Goal: Task Accomplishment & Management: Manage account settings

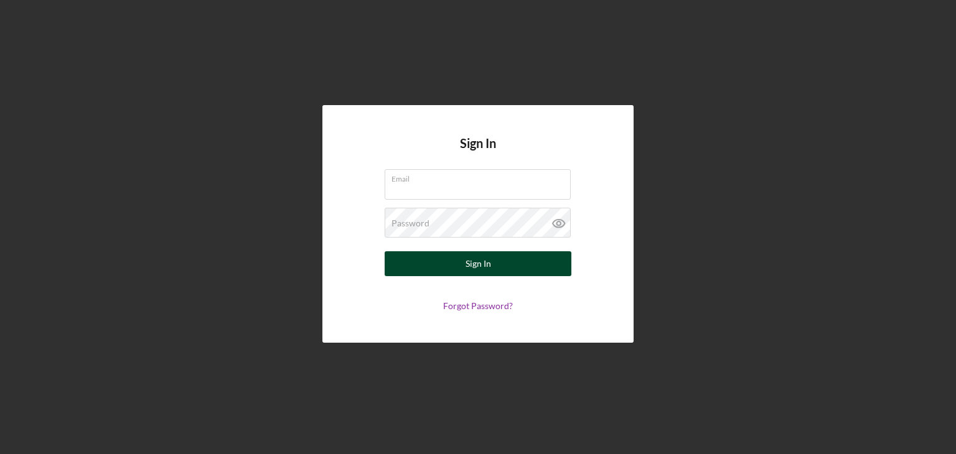
type input "[EMAIL_ADDRESS][DOMAIN_NAME]"
click at [503, 265] on button "Sign In" at bounding box center [478, 263] width 187 height 25
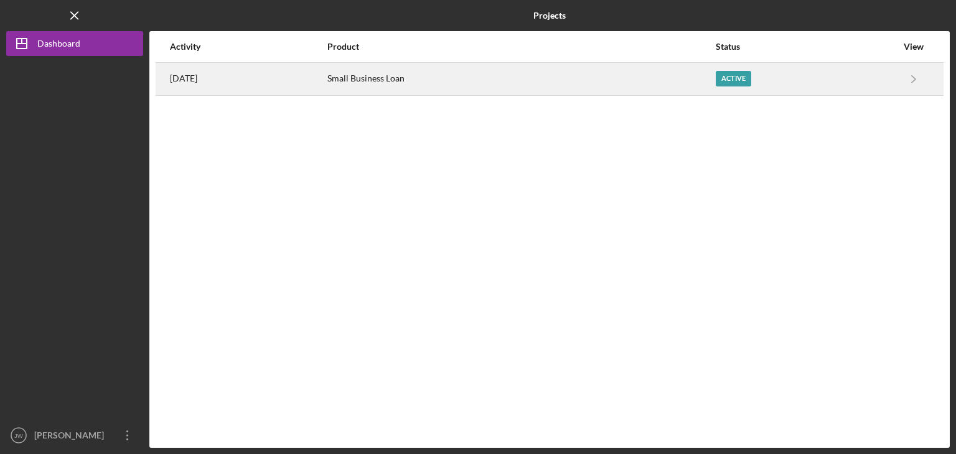
click at [401, 75] on div "Small Business Loan" at bounding box center [521, 78] width 388 height 31
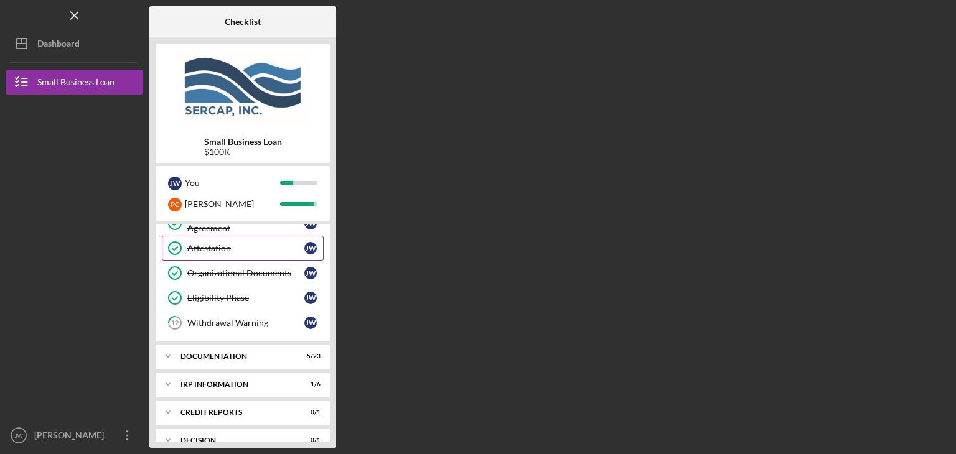
scroll to position [309, 0]
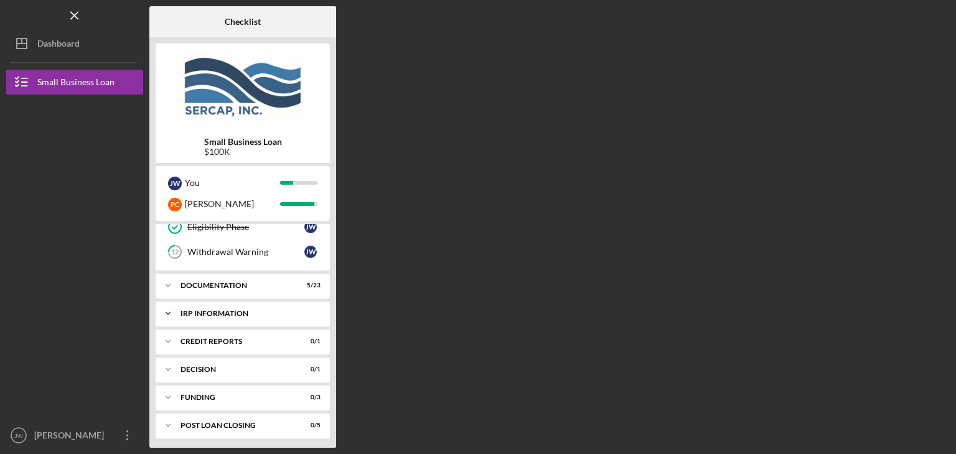
click at [224, 310] on div "IRP Information" at bounding box center [247, 313] width 134 height 7
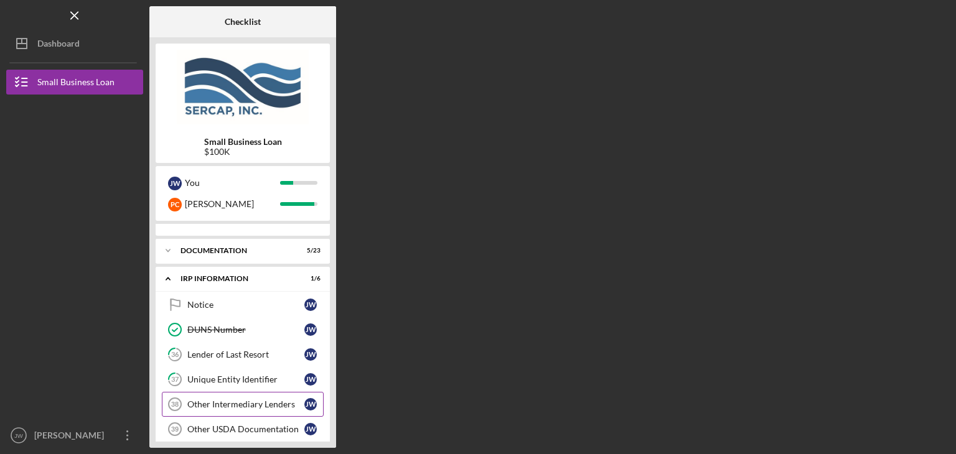
scroll to position [371, 0]
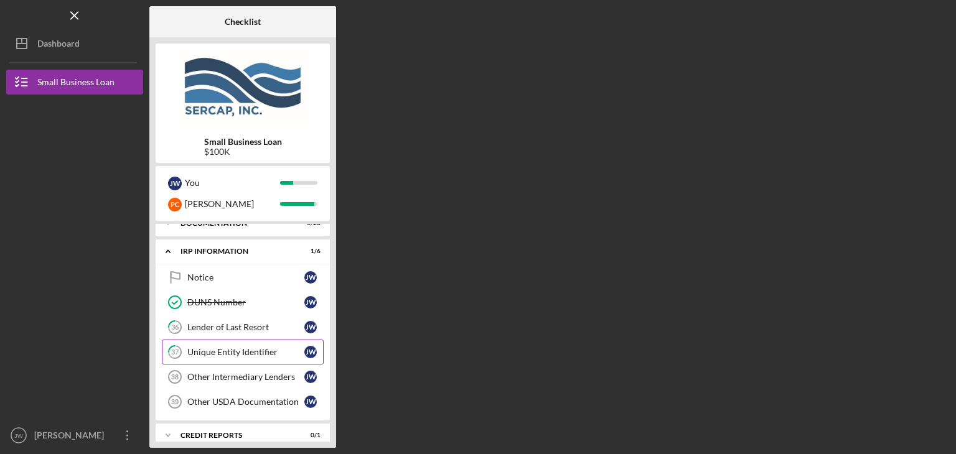
click at [249, 347] on div "Unique Entity Identifier" at bounding box center [245, 352] width 117 height 10
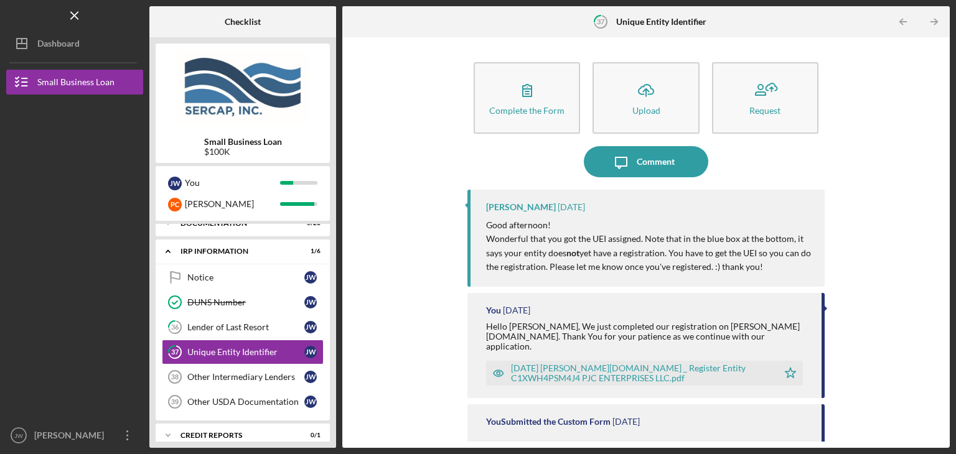
click at [667, 363] on div "[DATE] [PERSON_NAME][DOMAIN_NAME] _ Register Entity C1XWH4PSM4J4 PJC ENTERPRISE…" at bounding box center [641, 373] width 261 height 20
